Goal: Information Seeking & Learning: Check status

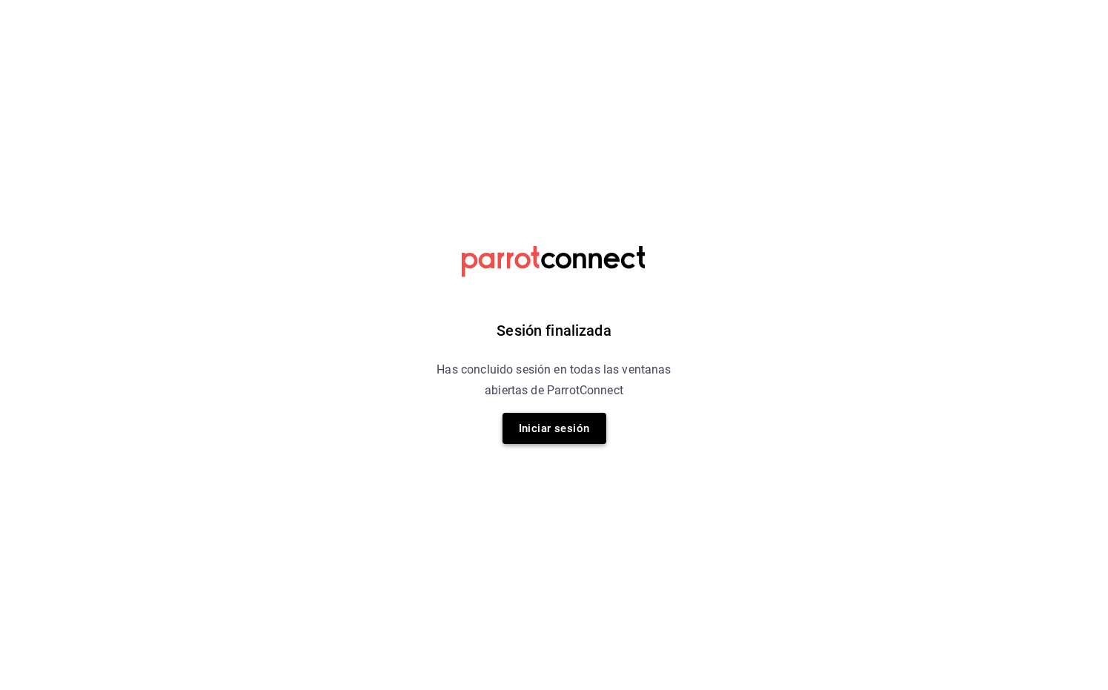
click at [533, 424] on button "Iniciar sesión" at bounding box center [554, 428] width 104 height 31
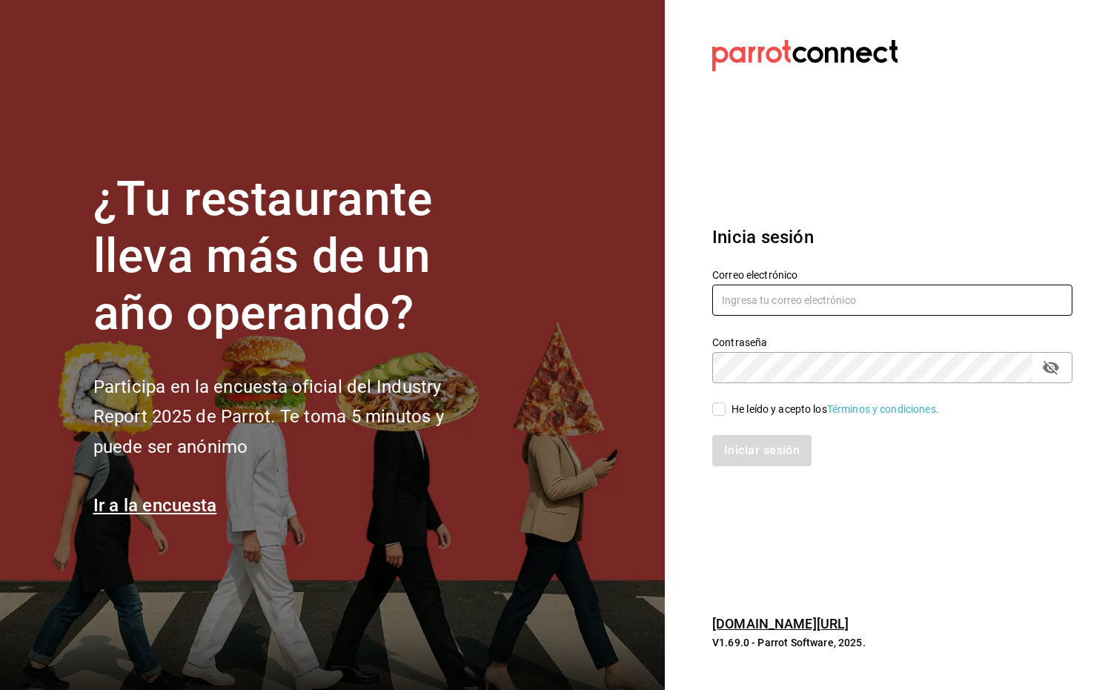
click at [780, 301] on input "text" at bounding box center [892, 300] width 360 height 31
type input "cinyge@hotmail.com"
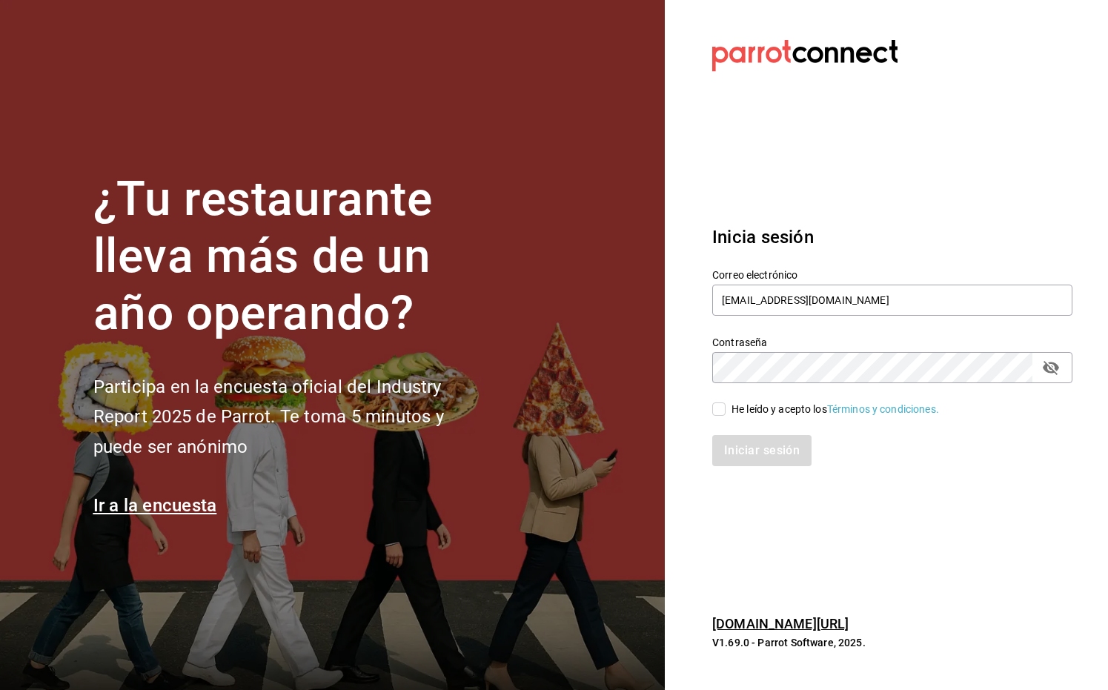
click at [721, 411] on input "He leído y acepto los Términos y condiciones." at bounding box center [718, 408] width 13 height 13
checkbox input "true"
click at [749, 452] on button "Iniciar sesión" at bounding box center [762, 450] width 101 height 31
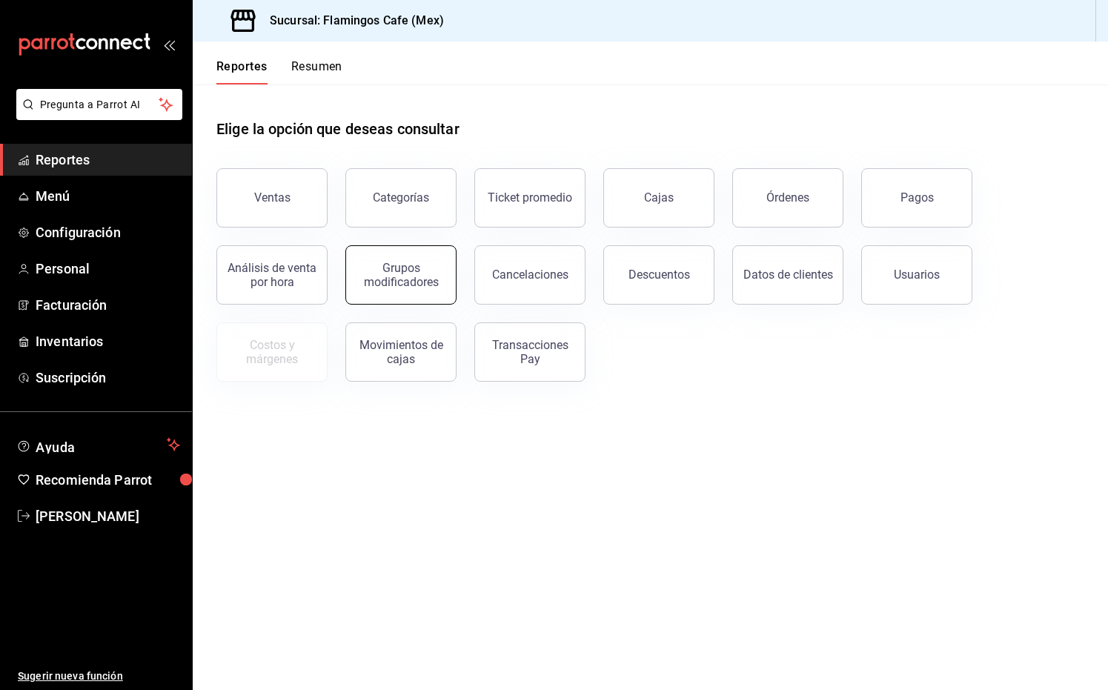
click at [405, 262] on div "Grupos modificadores" at bounding box center [401, 275] width 92 height 28
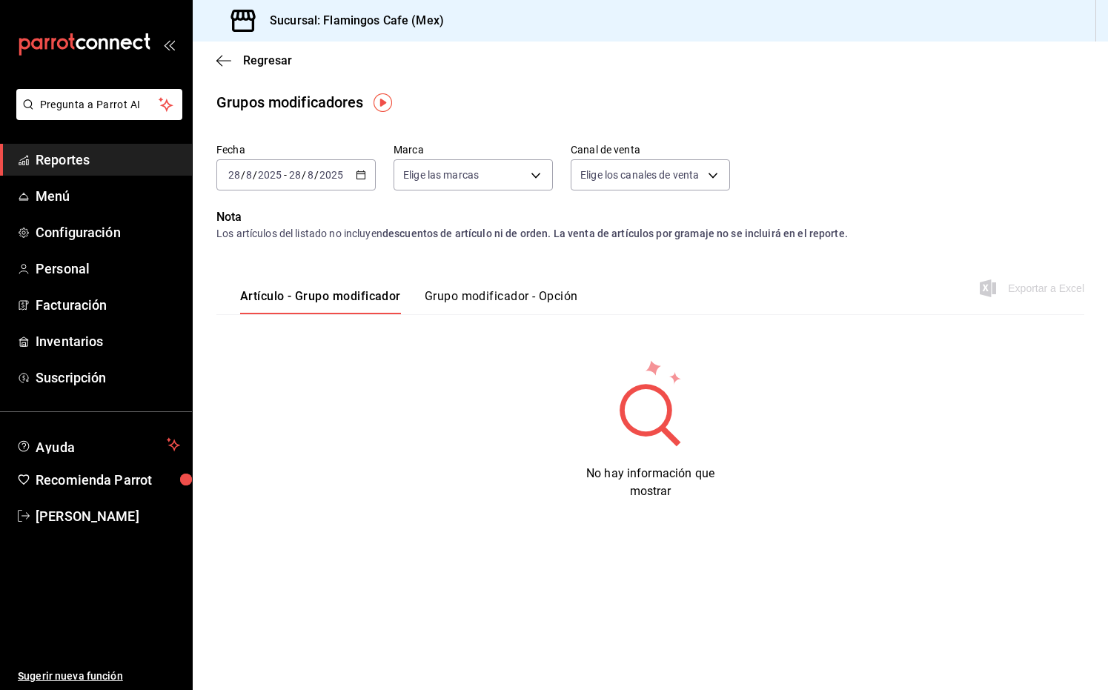
click at [107, 165] on span "Reportes" at bounding box center [108, 160] width 145 height 20
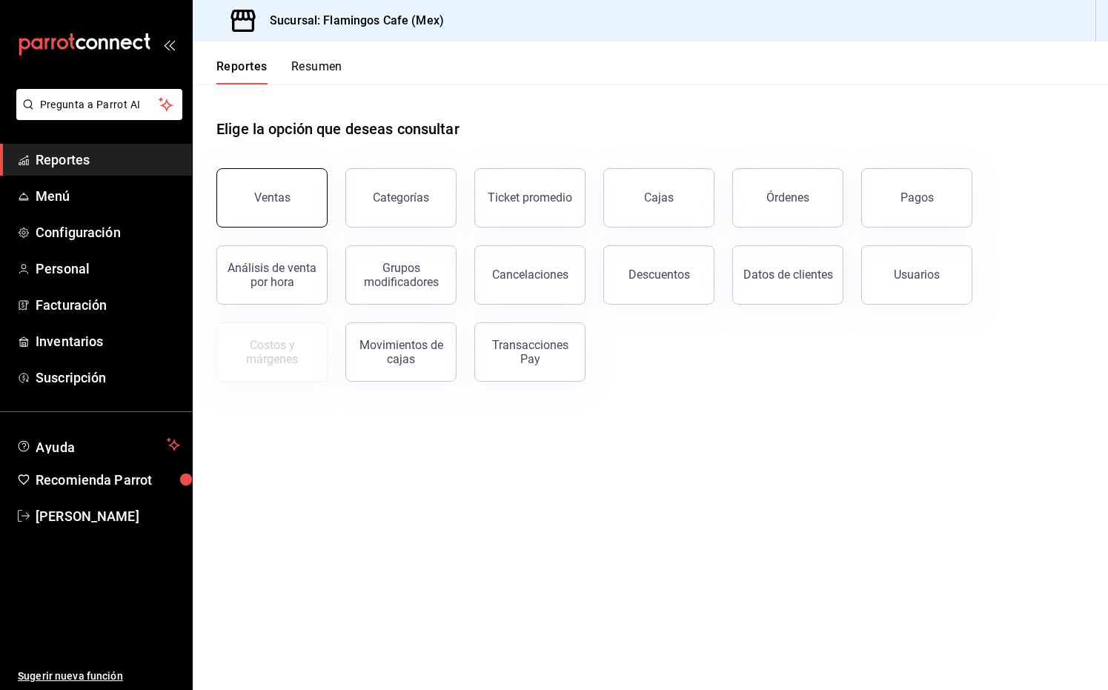
click at [272, 199] on div "Ventas" at bounding box center [272, 197] width 36 height 14
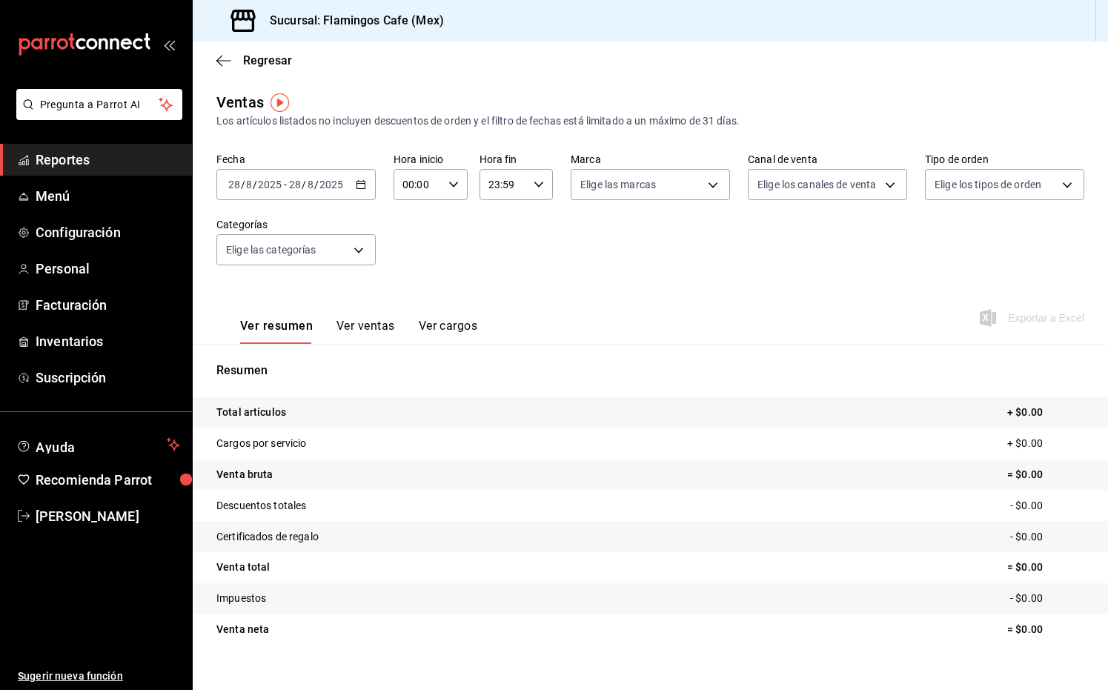
click at [394, 325] on div "Ver resumen Ver ventas Ver cargos" at bounding box center [358, 331] width 237 height 25
click at [373, 325] on button "Ver ventas" at bounding box center [365, 331] width 59 height 25
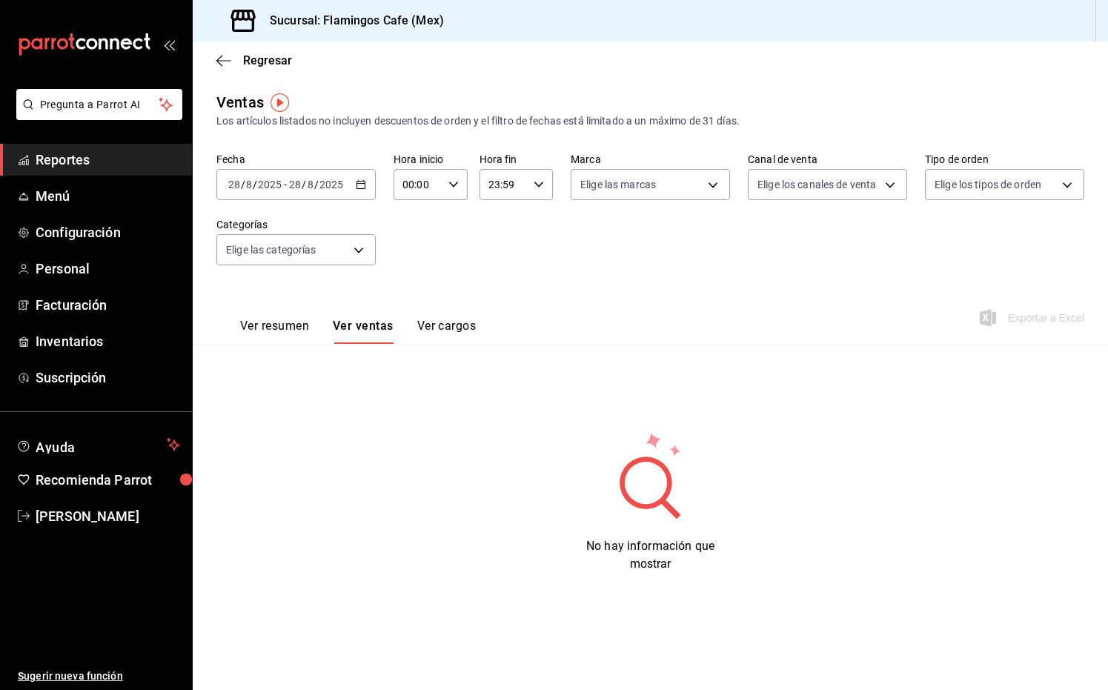
click at [320, 185] on input "2025" at bounding box center [331, 185] width 25 height 12
click at [521, 270] on div "Fecha [DATE] [DATE] - [DATE] [DATE] [DATE] [DATE] Semana actual Mes actual Rang…" at bounding box center [650, 218] width 868 height 130
click at [256, 251] on body "Pregunta a Parrot AI Reportes Menú Configuración Personal Facturación Inventari…" at bounding box center [554, 345] width 1108 height 690
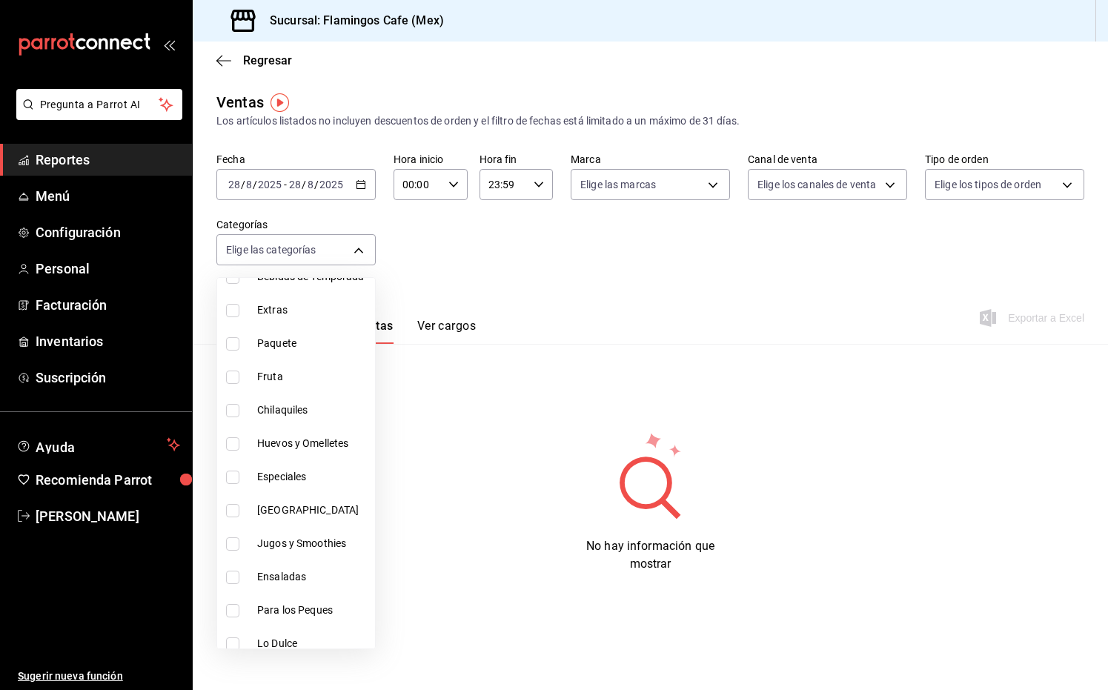
scroll to position [248, 0]
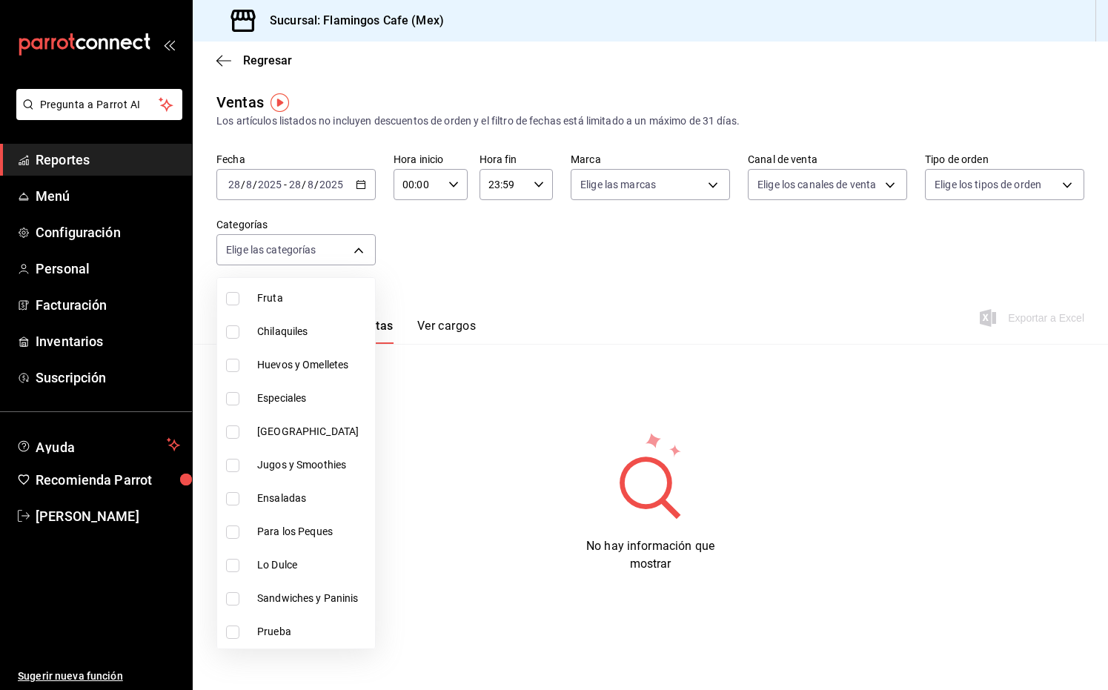
click at [299, 429] on span "[GEOGRAPHIC_DATA]" at bounding box center [313, 432] width 112 height 16
type input "77788c1f-8d73-4b9e-8961-75319de037d8"
checkbox input "true"
click at [557, 257] on div at bounding box center [554, 345] width 1108 height 690
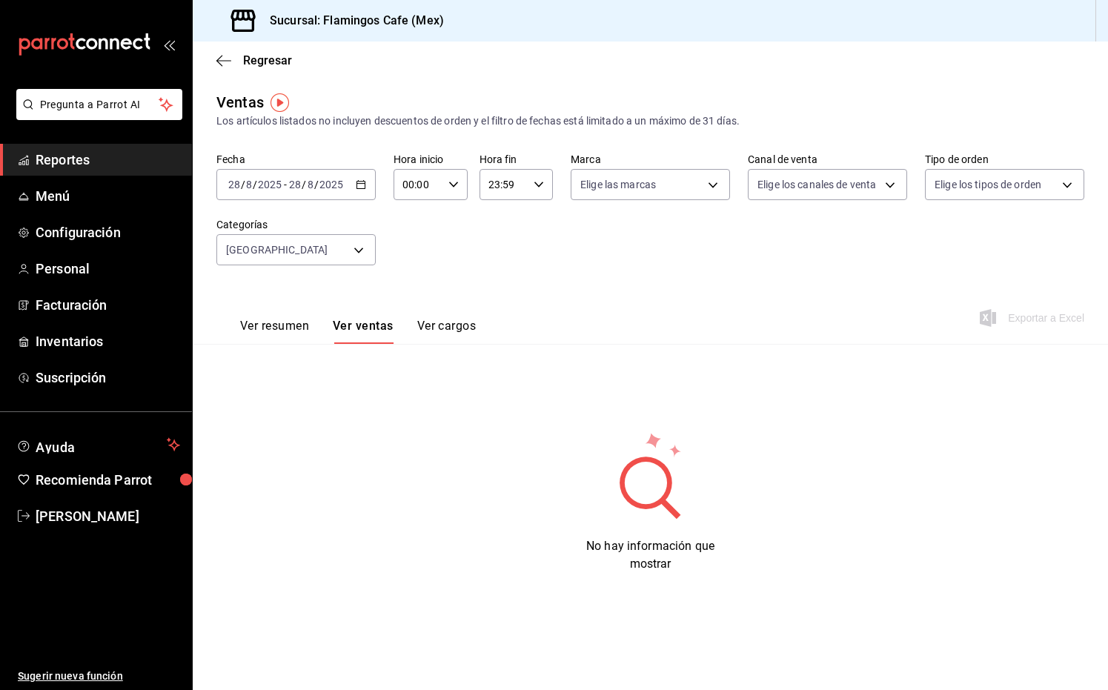
click at [439, 323] on button "Ver cargos" at bounding box center [446, 331] width 59 height 25
click at [351, 314] on div "Ver resumen Ver ventas Ver cargos" at bounding box center [345, 322] width 259 height 43
click at [351, 323] on button "Ver ventas" at bounding box center [362, 331] width 59 height 25
click at [296, 182] on input "28" at bounding box center [294, 185] width 13 height 12
click at [270, 337] on li "Mes actual" at bounding box center [286, 329] width 139 height 33
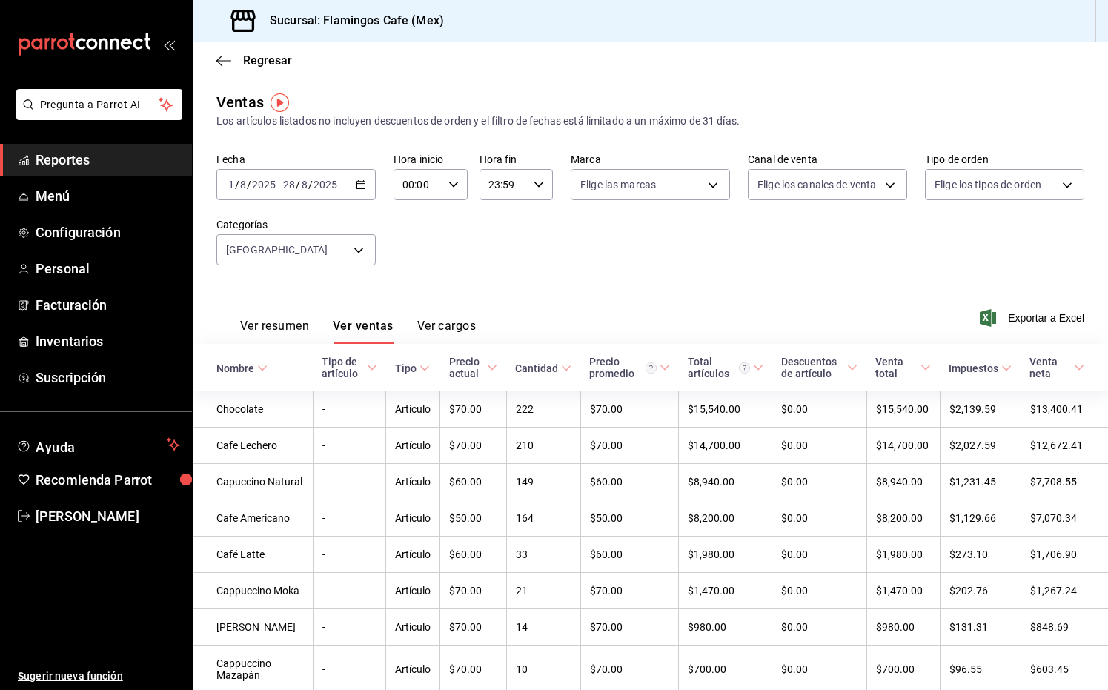
click at [324, 185] on input "2025" at bounding box center [325, 185] width 25 height 12
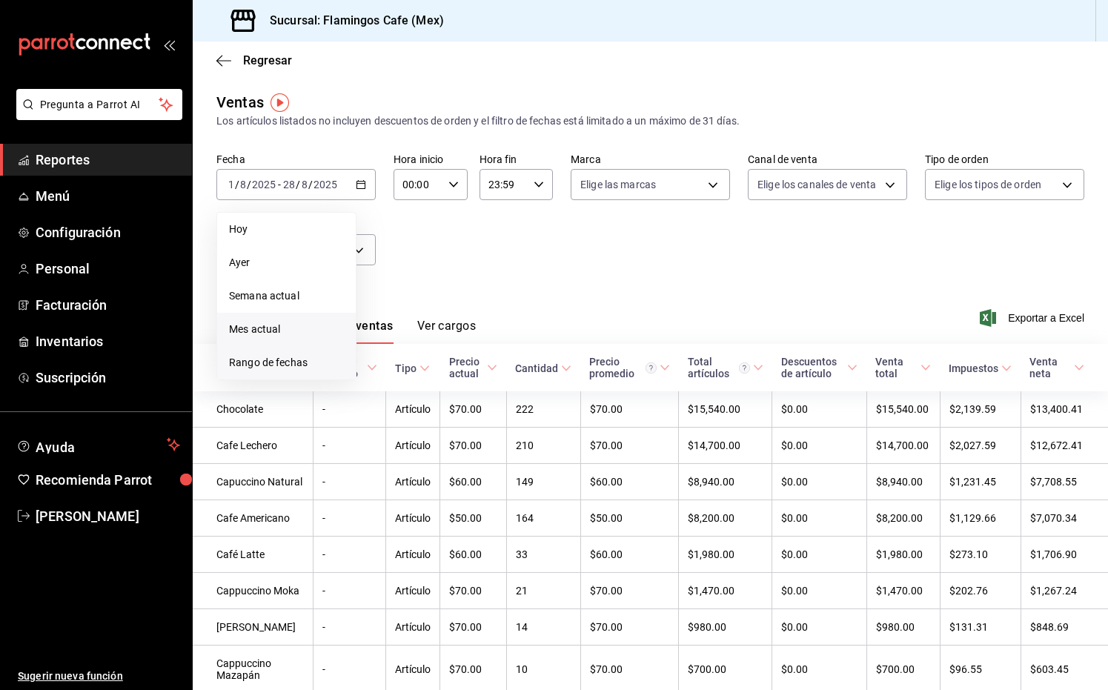
click at [290, 361] on span "Rango de fechas" at bounding box center [286, 363] width 115 height 16
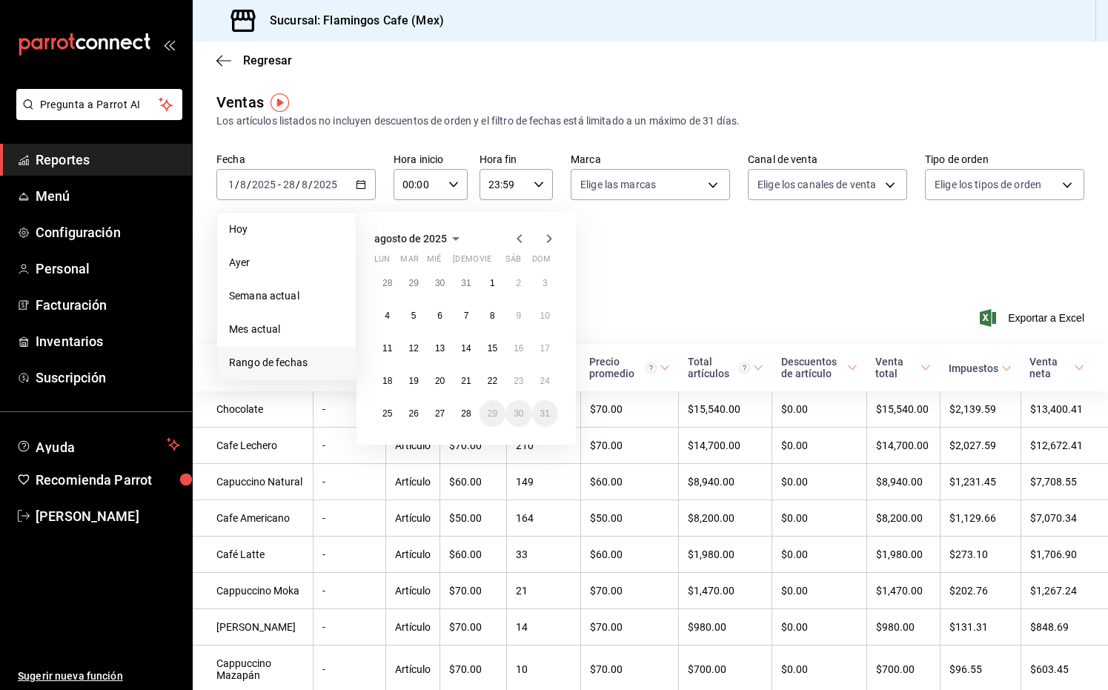
click at [426, 241] on span "agosto de 2025" at bounding box center [410, 239] width 73 height 12
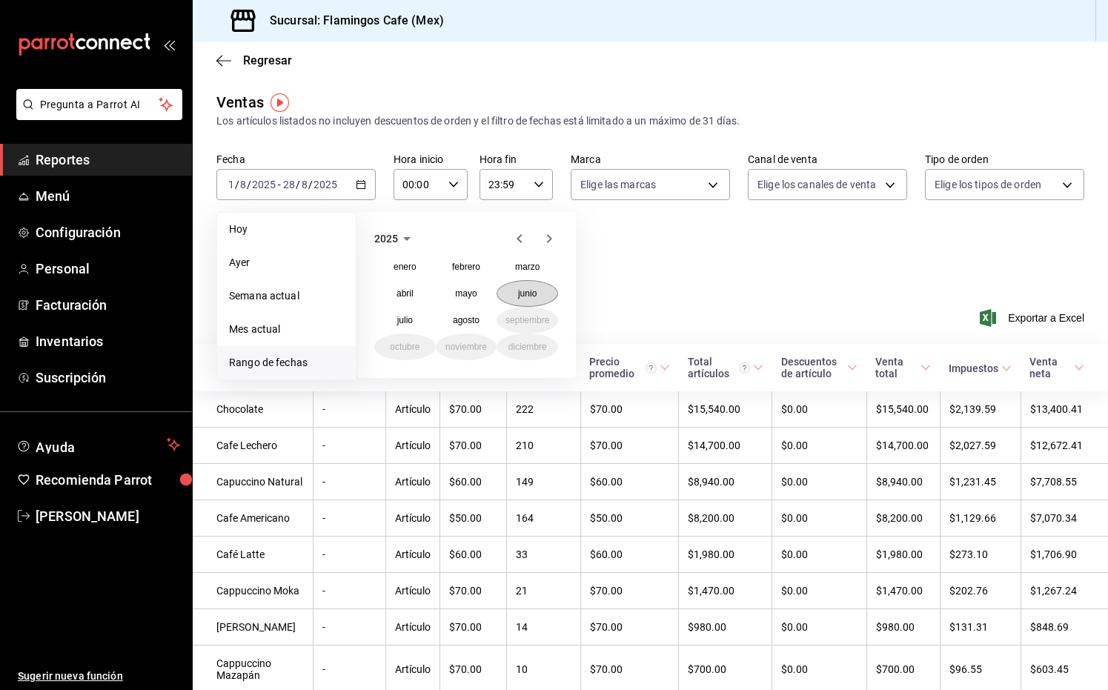
click at [517, 292] on button "junio" at bounding box center [527, 293] width 62 height 27
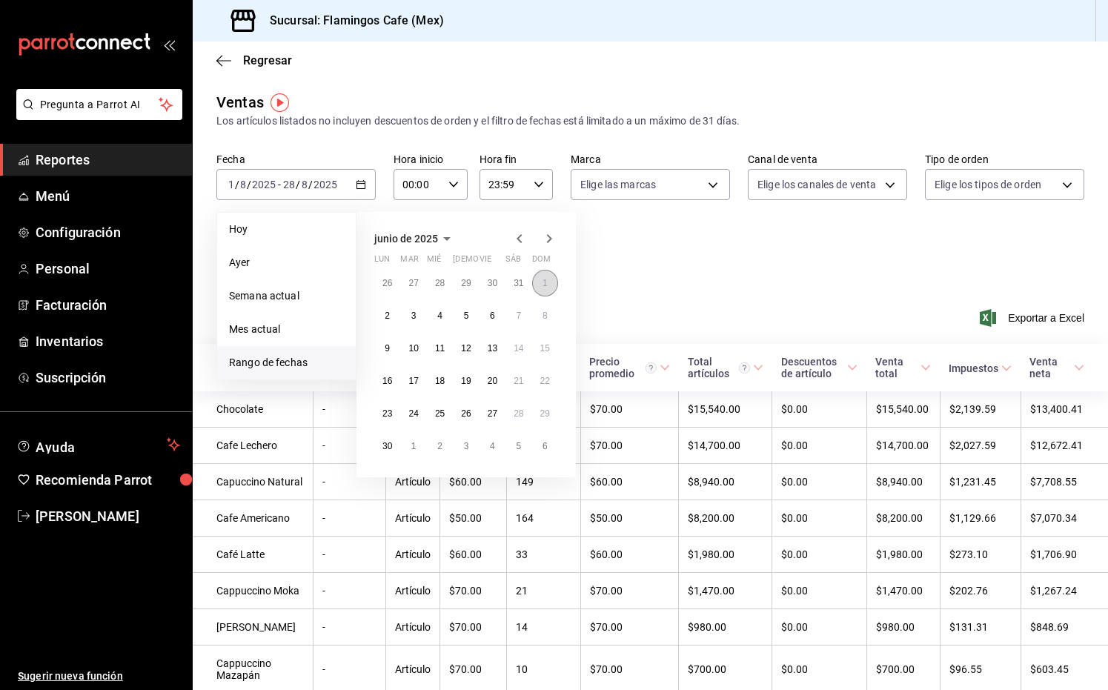
click at [544, 280] on abbr "1" at bounding box center [544, 283] width 5 height 10
click at [419, 233] on span "junio de 2025" at bounding box center [406, 239] width 64 height 12
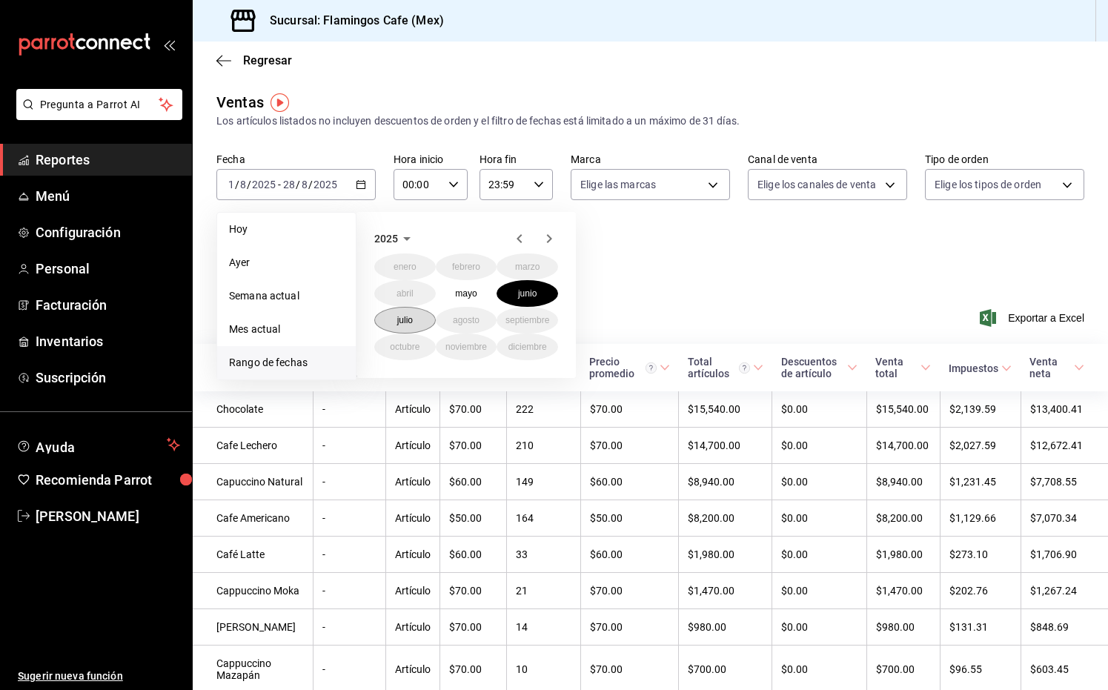
click at [411, 321] on abbr "julio" at bounding box center [405, 320] width 16 height 10
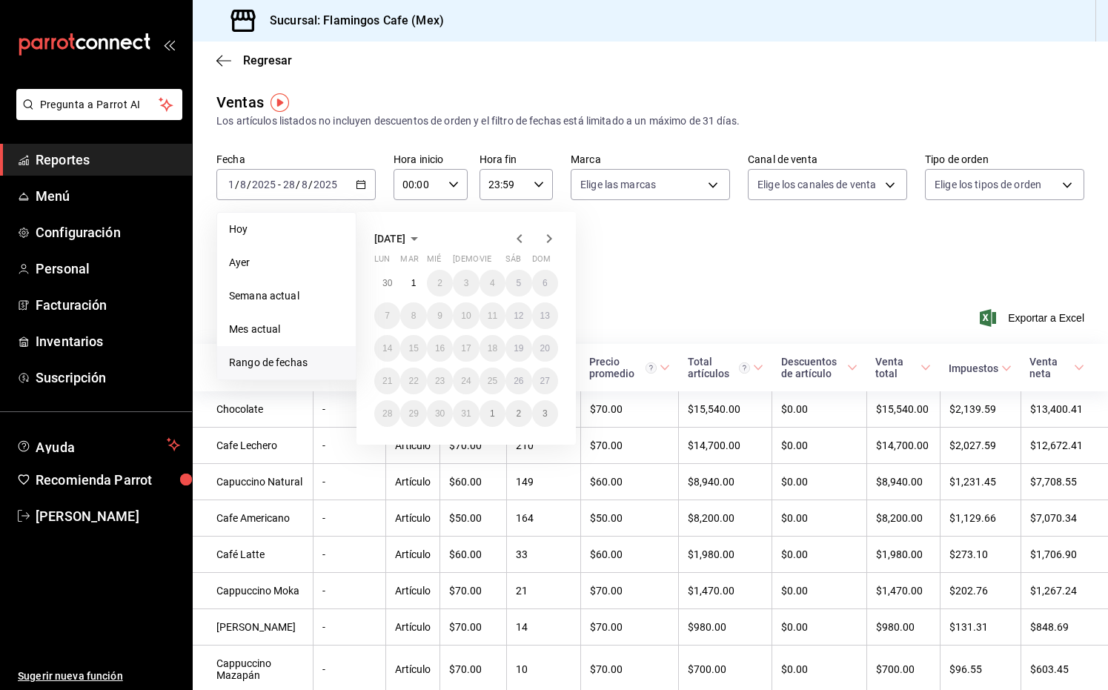
click at [518, 239] on icon "button" at bounding box center [519, 238] width 5 height 9
click at [550, 239] on icon "button" at bounding box center [549, 238] width 5 height 9
click at [548, 237] on icon "button" at bounding box center [549, 239] width 18 height 18
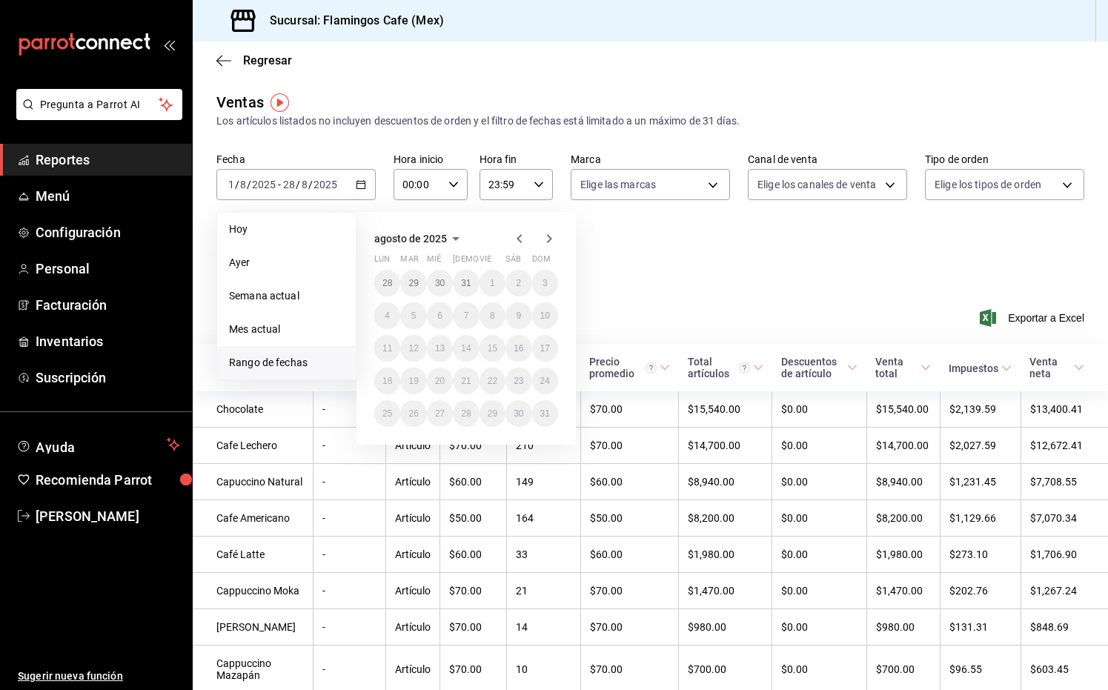
click at [527, 233] on icon "button" at bounding box center [520, 239] width 18 height 18
click at [415, 452] on button "1" at bounding box center [413, 446] width 26 height 27
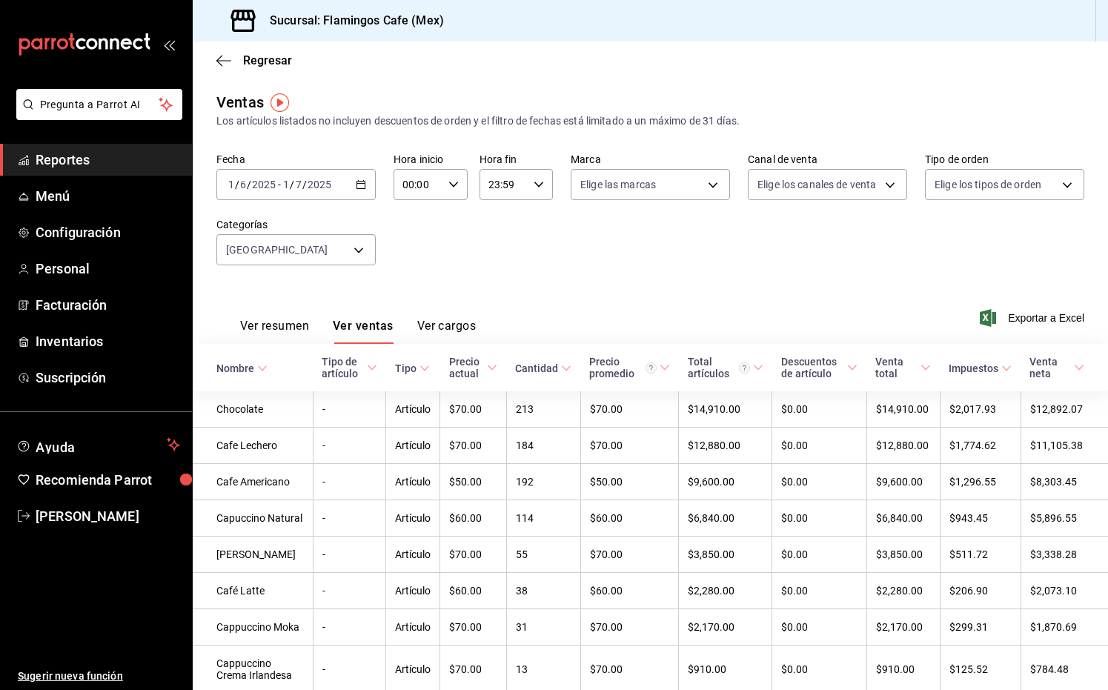
click at [300, 191] on div "[DATE] [DATE] - [DATE] [DATE]" at bounding box center [295, 184] width 159 height 31
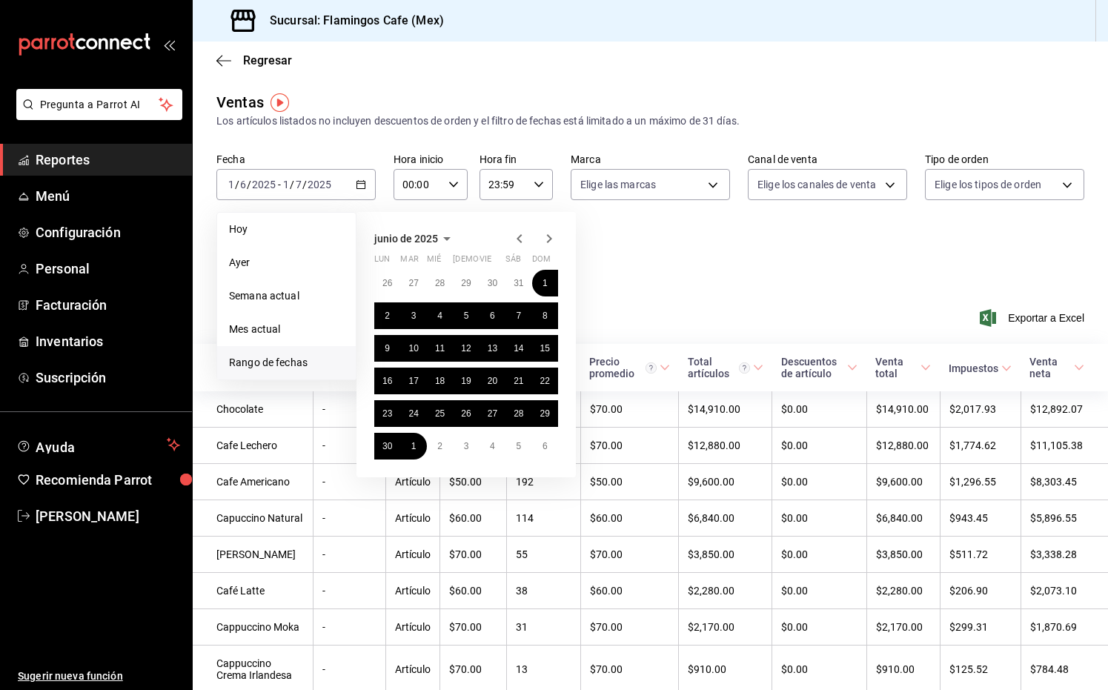
click at [554, 242] on icon "button" at bounding box center [549, 239] width 18 height 18
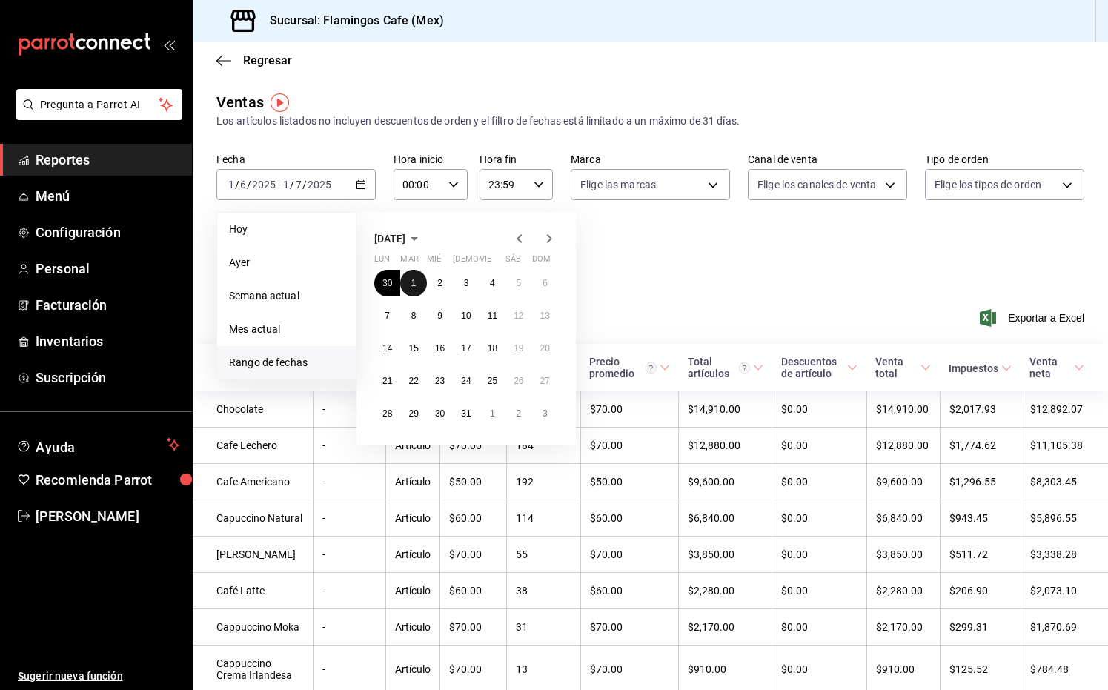
click at [412, 282] on abbr "1" at bounding box center [413, 283] width 5 height 10
click at [466, 413] on abbr "31" at bounding box center [466, 413] width 10 height 10
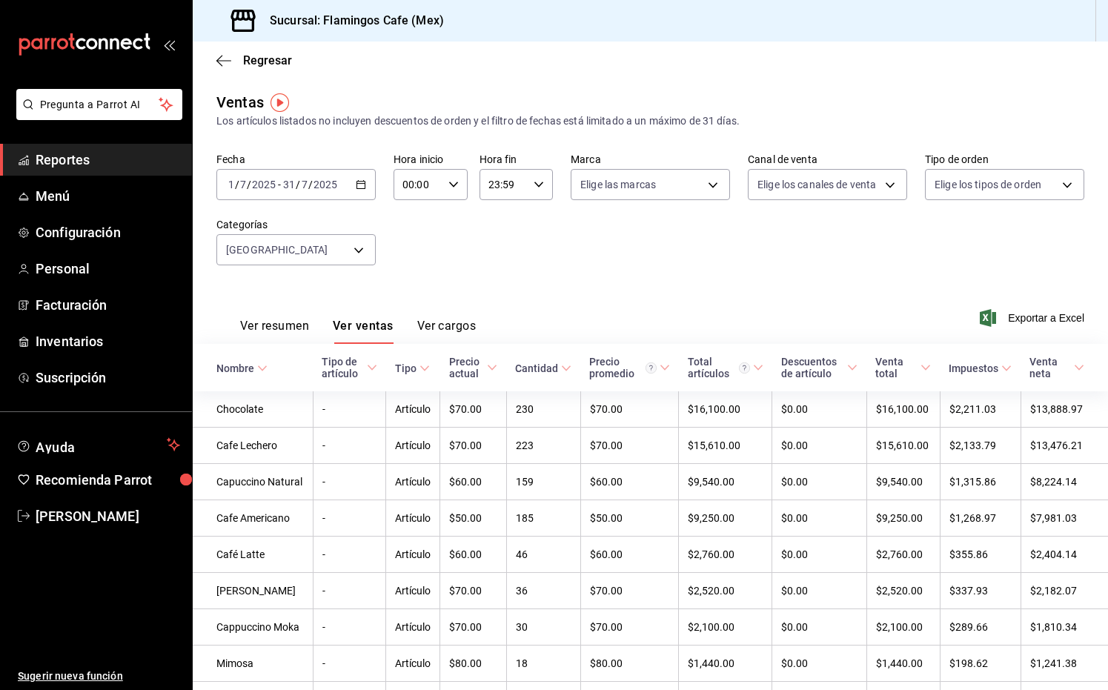
click at [292, 183] on input "31" at bounding box center [288, 185] width 13 height 12
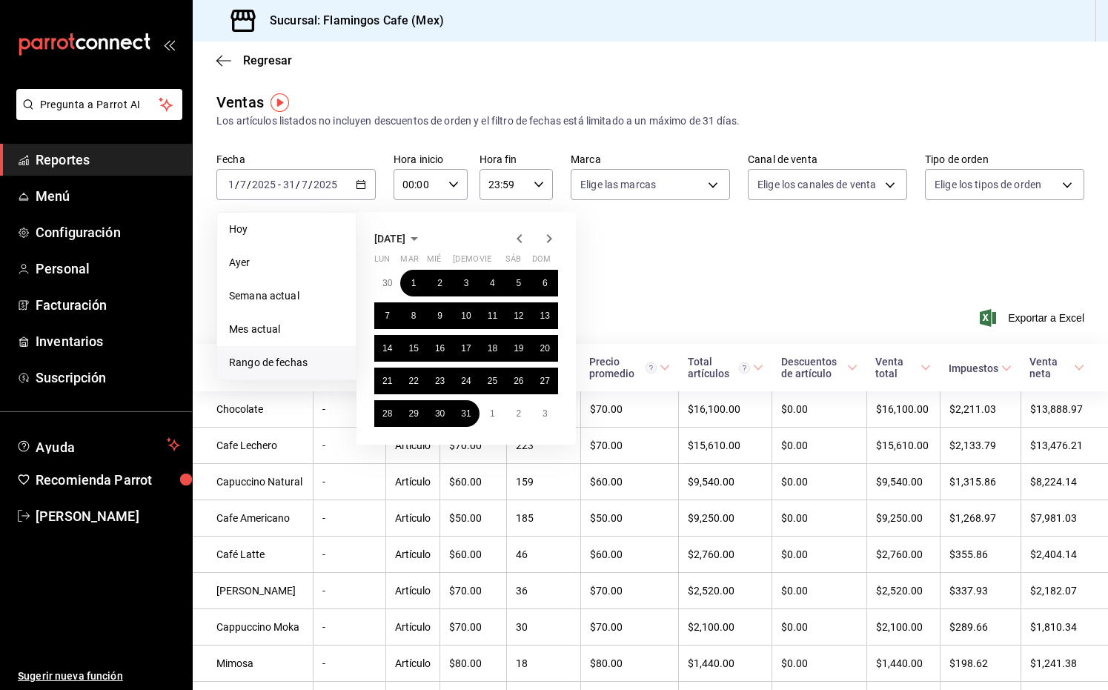
click at [548, 238] on icon "button" at bounding box center [549, 239] width 18 height 18
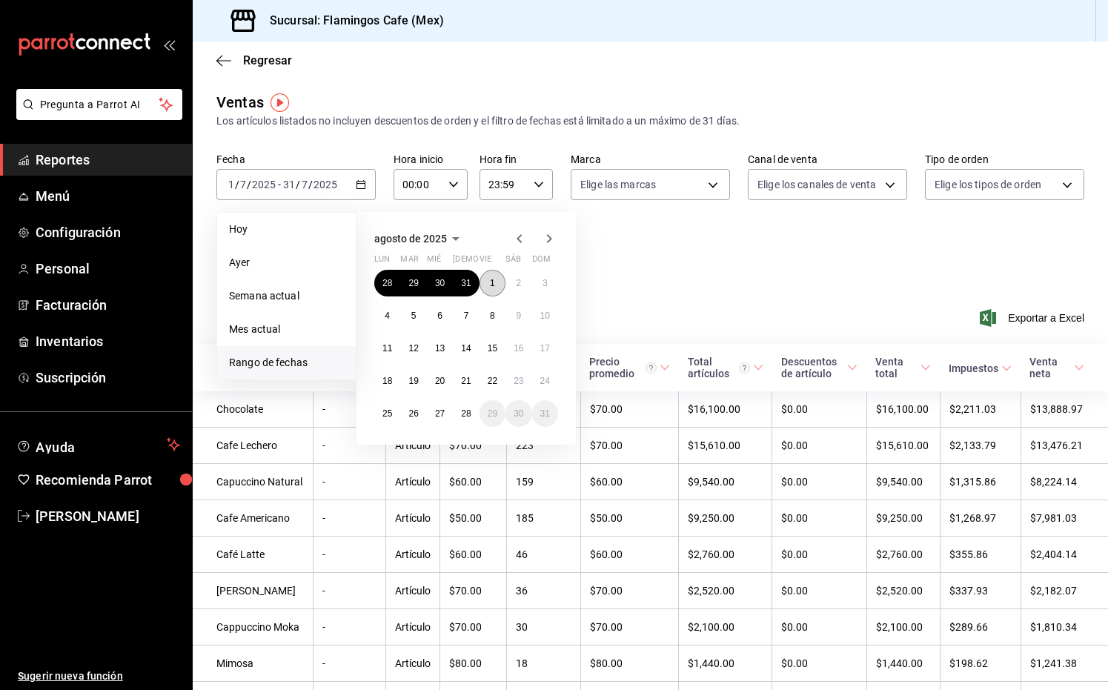
click at [491, 281] on abbr "1" at bounding box center [492, 283] width 5 height 10
click at [459, 415] on button "28" at bounding box center [466, 413] width 26 height 27
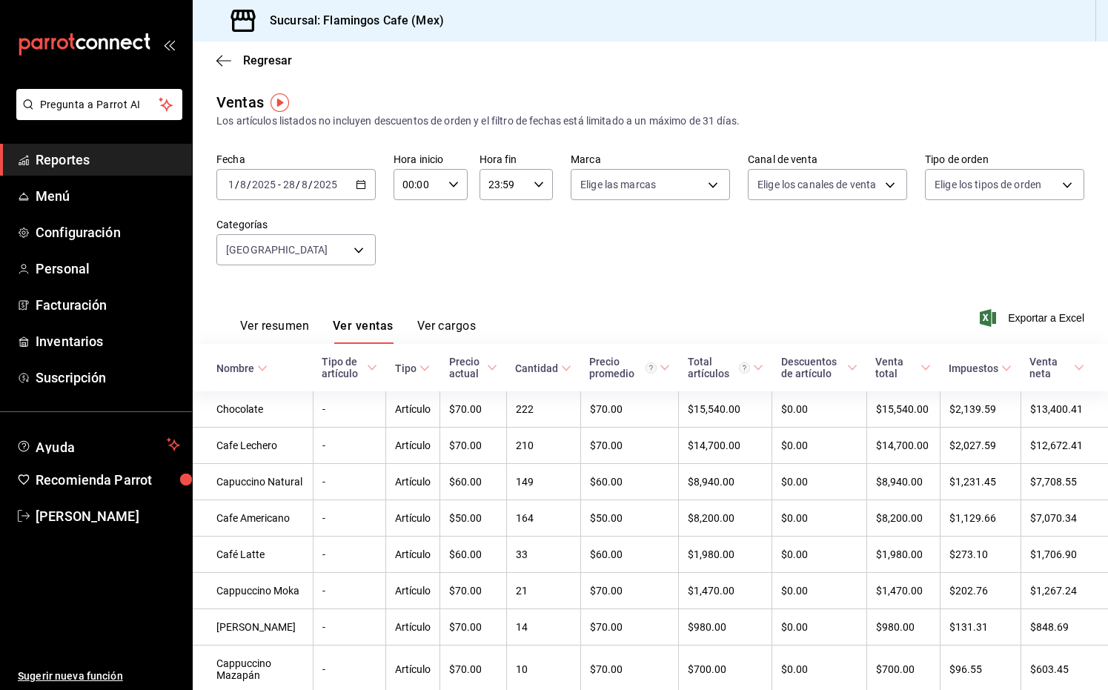
click at [296, 193] on div "[DATE] [DATE] - [DATE] [DATE]" at bounding box center [295, 184] width 159 height 31
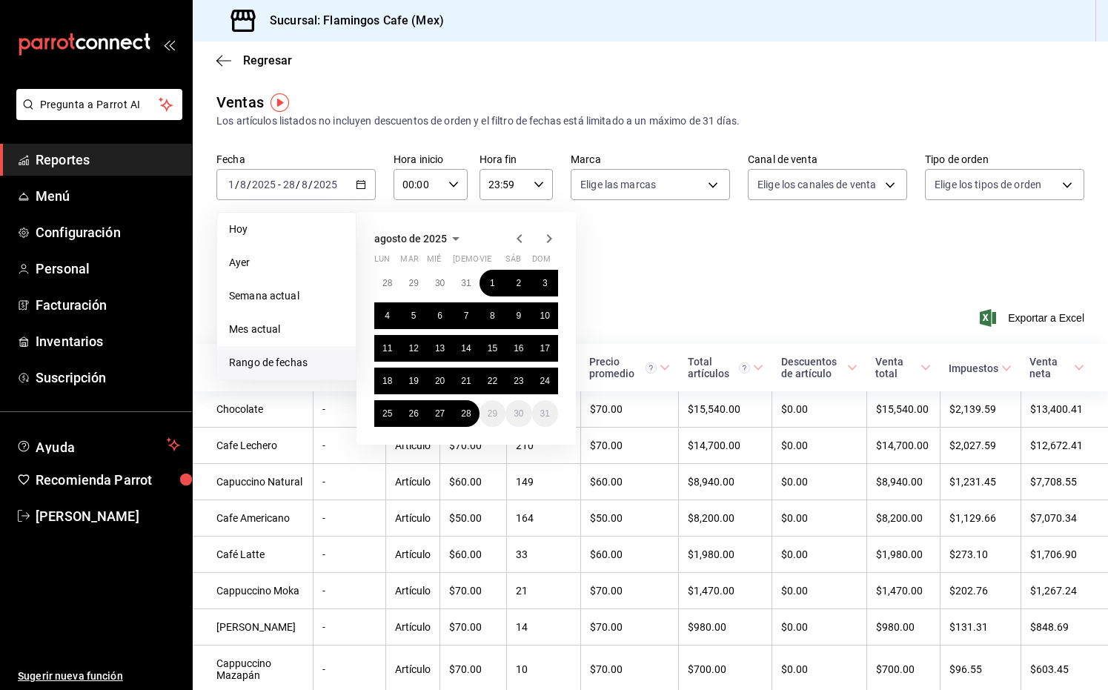
click at [524, 245] on icon "button" at bounding box center [520, 239] width 18 height 18
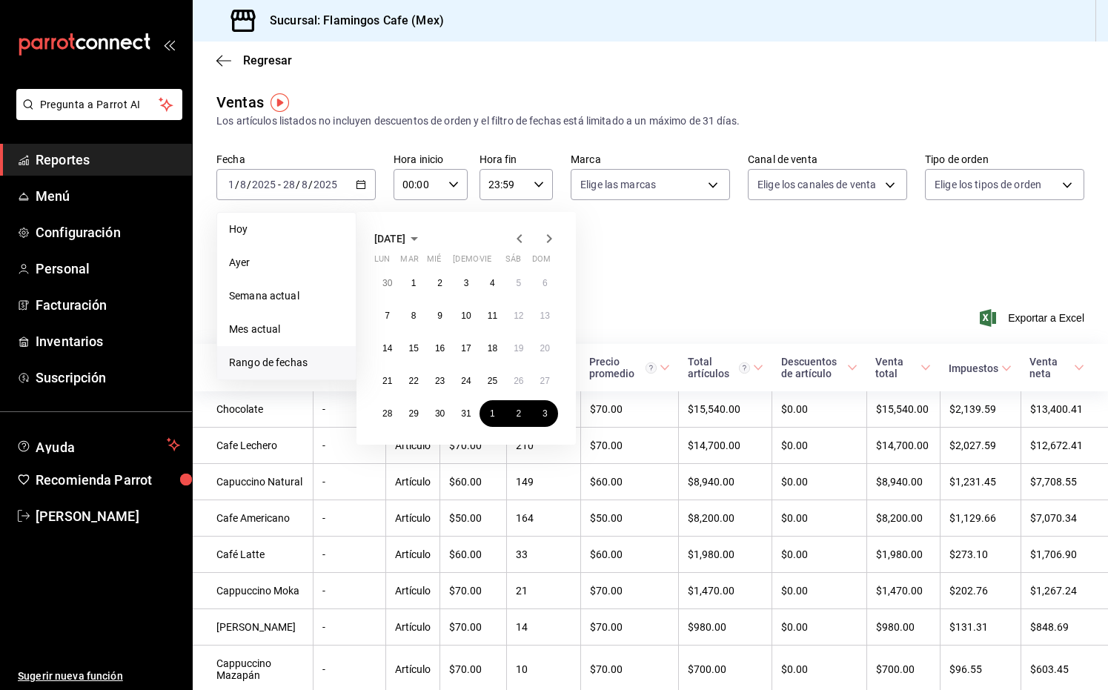
click at [524, 245] on icon "button" at bounding box center [520, 239] width 18 height 18
click at [548, 288] on button "1" at bounding box center [545, 283] width 26 height 27
click at [386, 445] on abbr "30" at bounding box center [387, 446] width 10 height 10
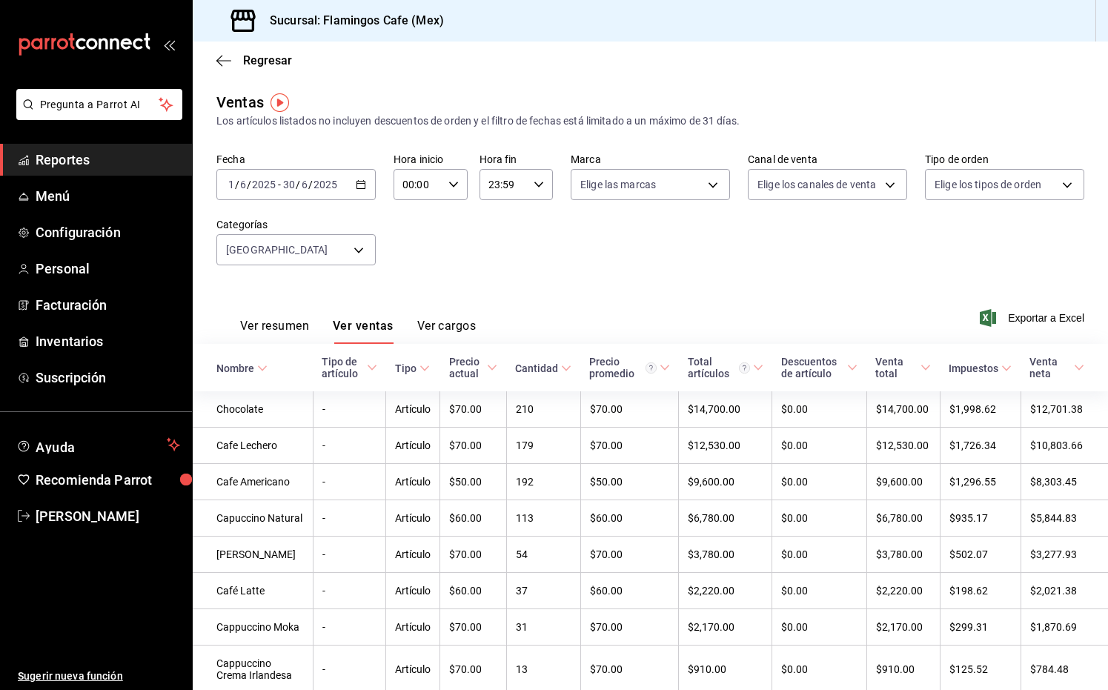
click at [313, 181] on input "2025" at bounding box center [325, 185] width 25 height 12
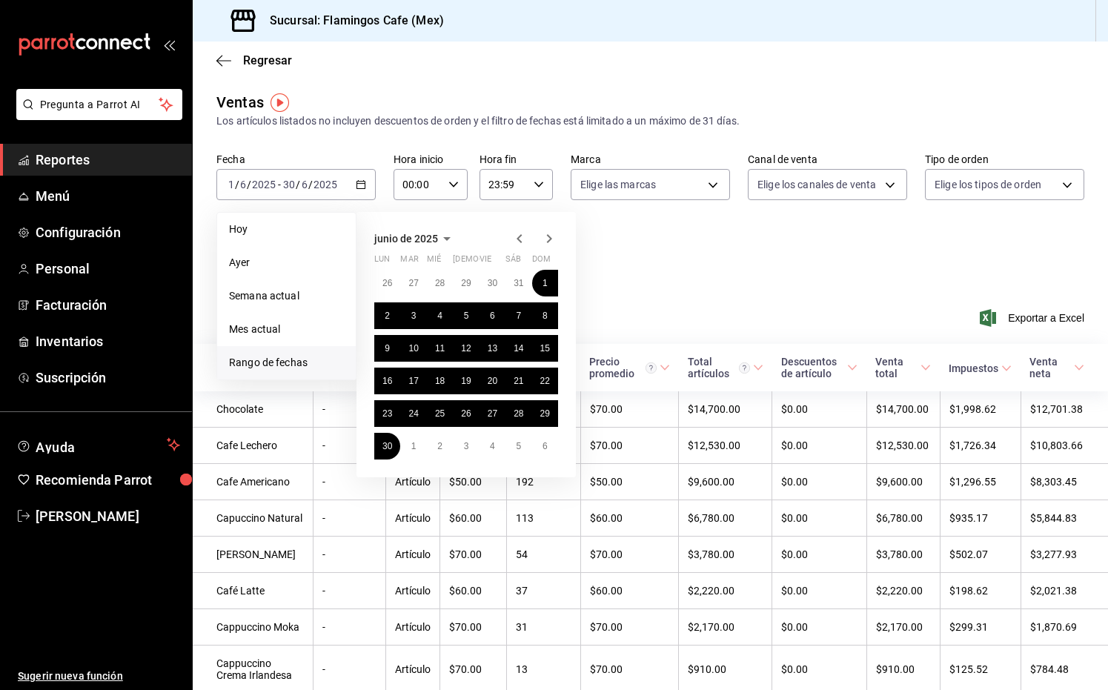
click at [548, 236] on icon "button" at bounding box center [549, 238] width 5 height 9
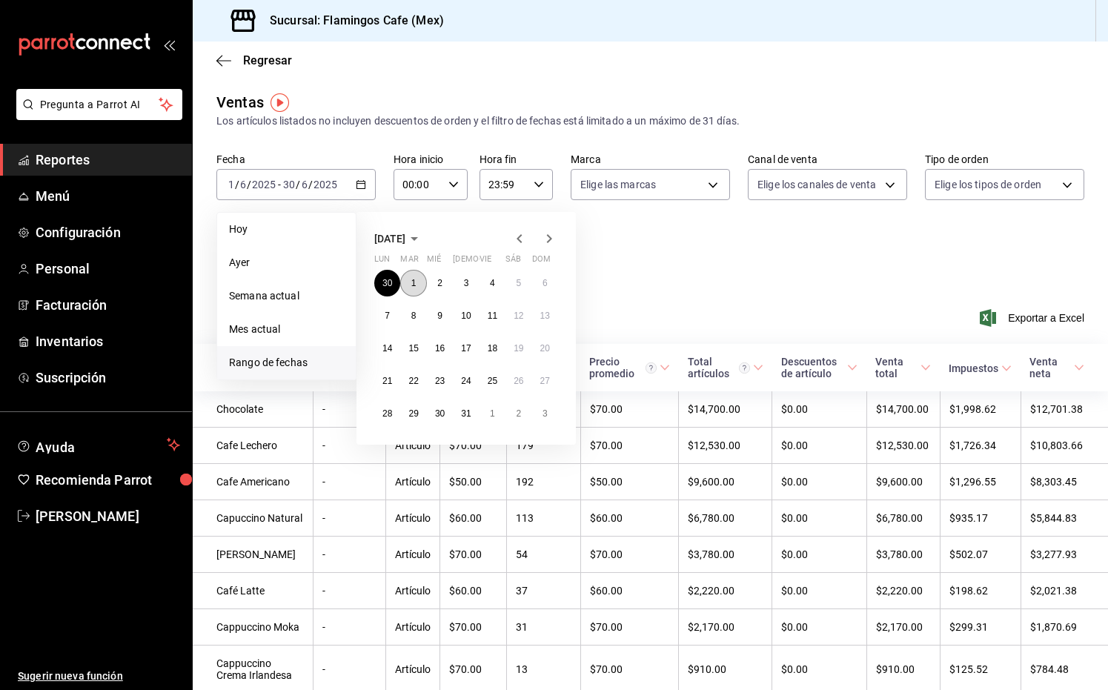
click at [409, 276] on button "1" at bounding box center [413, 283] width 26 height 27
click at [465, 406] on button "31" at bounding box center [466, 413] width 26 height 27
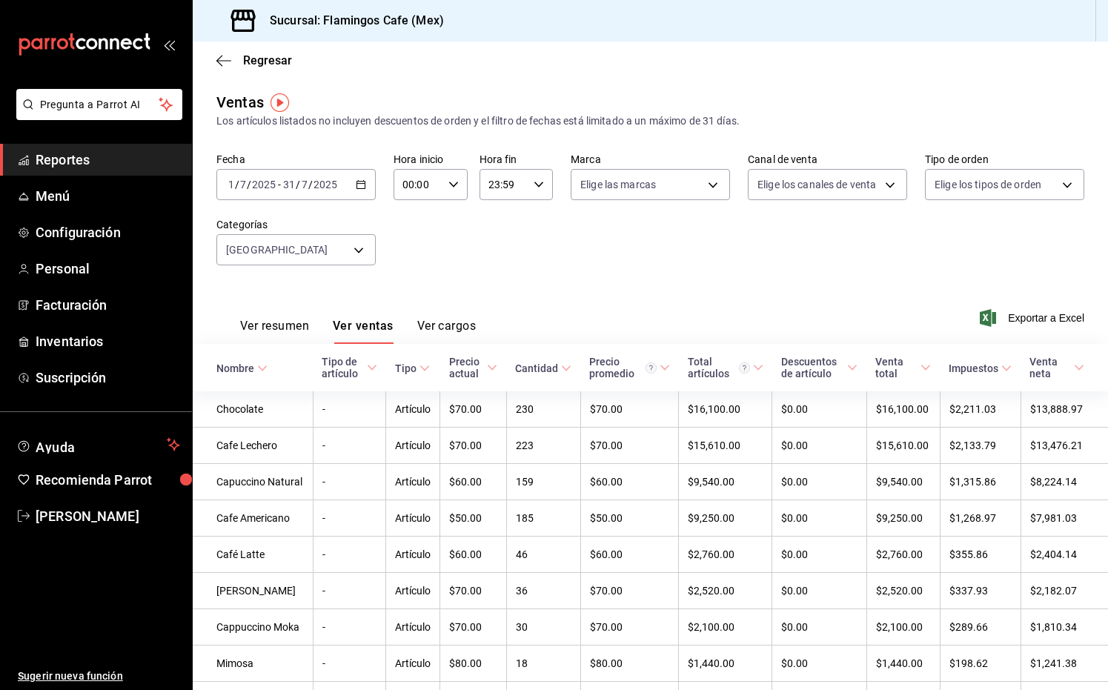
click at [294, 177] on div "[DATE] [DATE] - [DATE] [DATE]" at bounding box center [295, 184] width 159 height 31
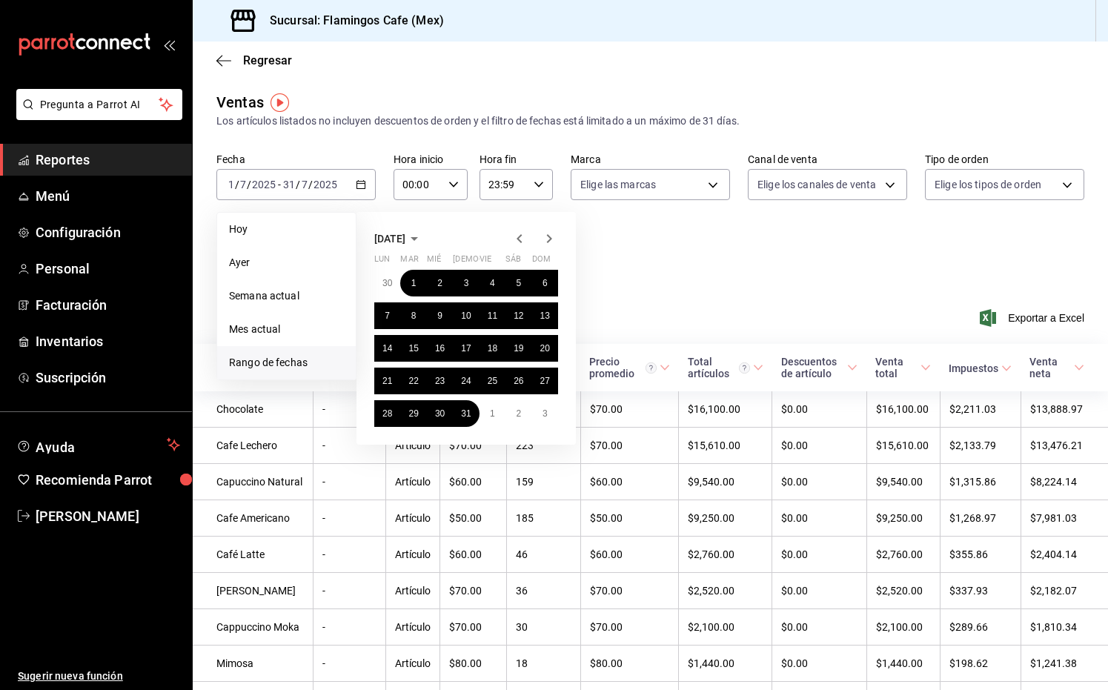
click at [552, 241] on icon "button" at bounding box center [549, 239] width 18 height 18
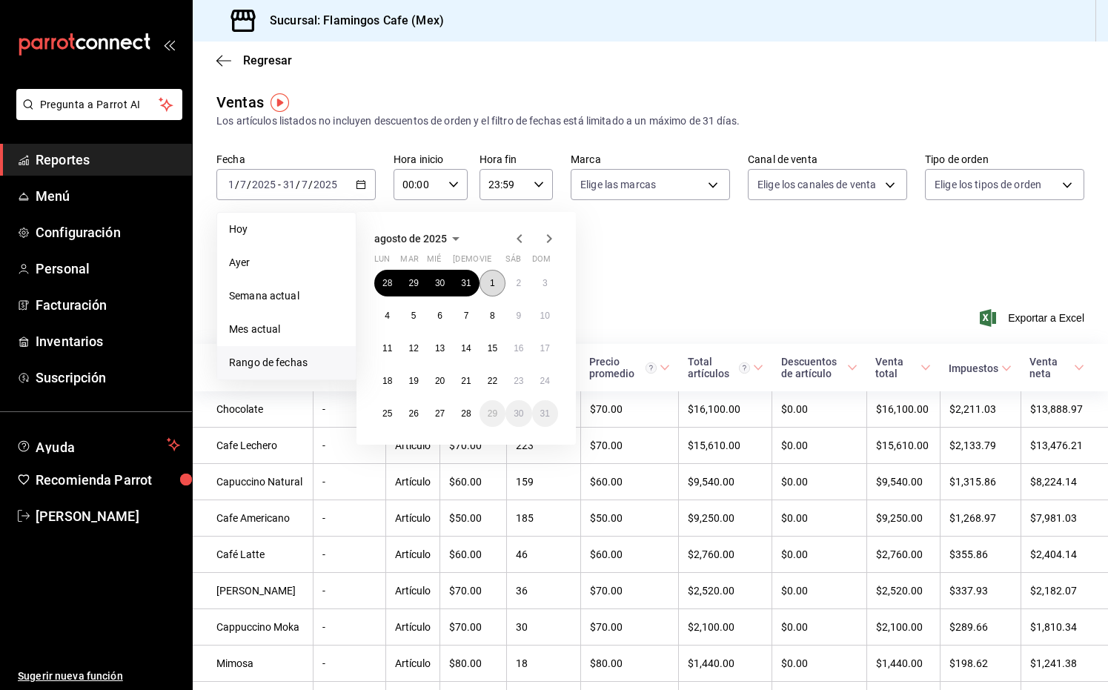
click at [493, 288] on abbr "1" at bounding box center [492, 283] width 5 height 10
click at [463, 412] on abbr "28" at bounding box center [466, 413] width 10 height 10
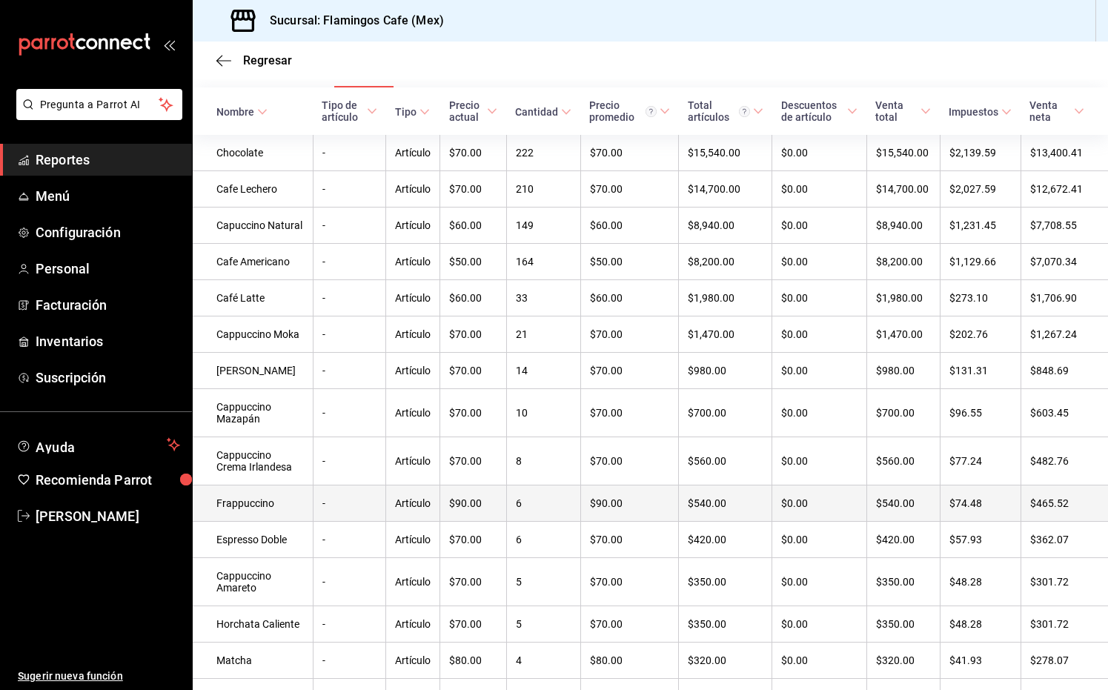
scroll to position [251, 0]
